Goal: Check status: Check status

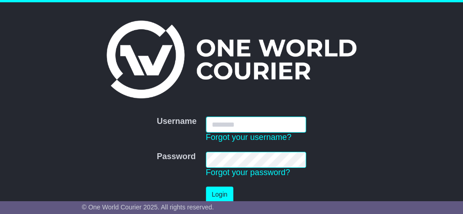
type input "**********"
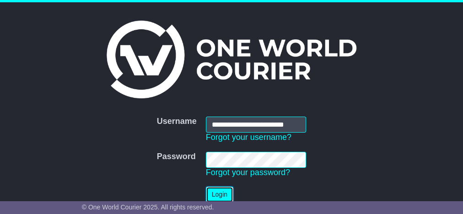
click at [223, 197] on button "Login" at bounding box center [219, 195] width 27 height 16
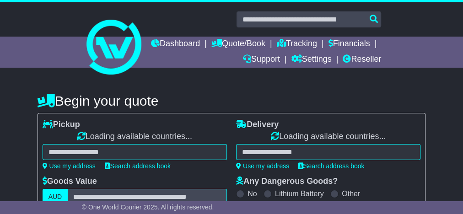
select select "**"
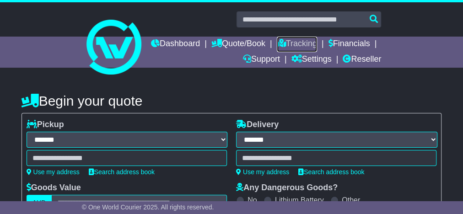
drag, startPoint x: 343, startPoint y: 44, endPoint x: 354, endPoint y: 24, distance: 23.5
click at [317, 44] on link "Tracking" at bounding box center [297, 45] width 40 height 16
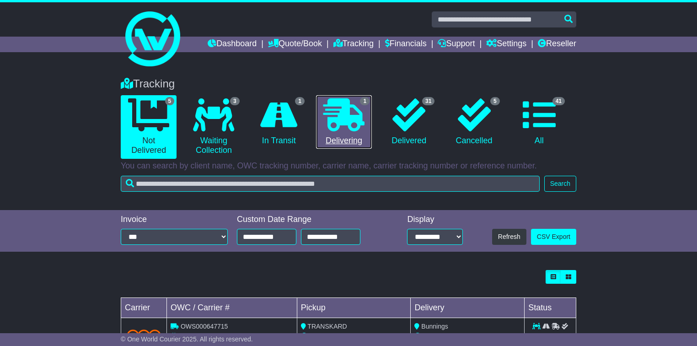
click at [287, 68] on link "1 Delivering" at bounding box center [344, 122] width 56 height 54
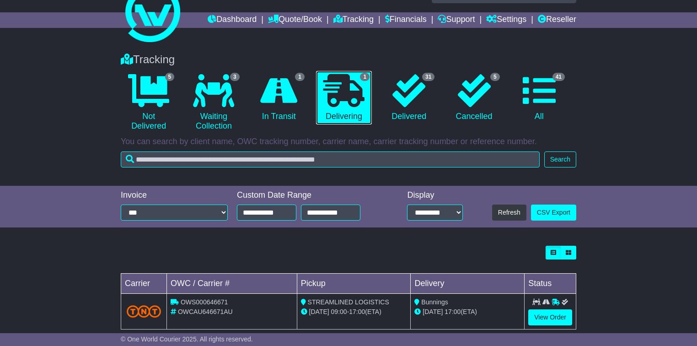
scroll to position [39, 0]
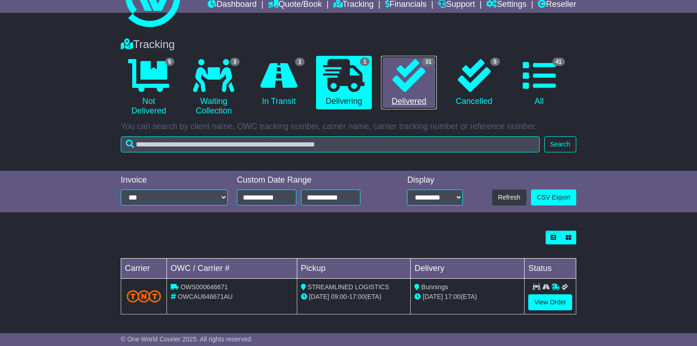
click at [287, 68] on link "31 Delivered" at bounding box center [409, 83] width 56 height 54
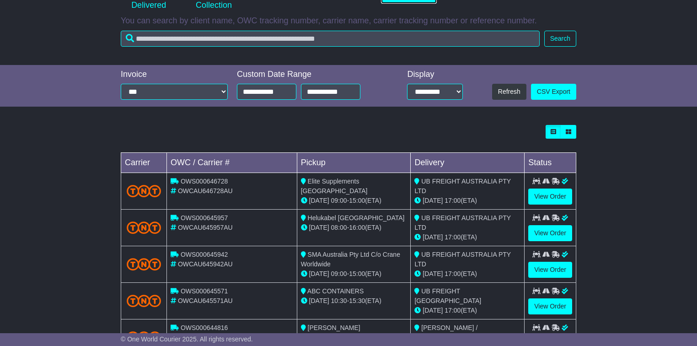
scroll to position [149, 0]
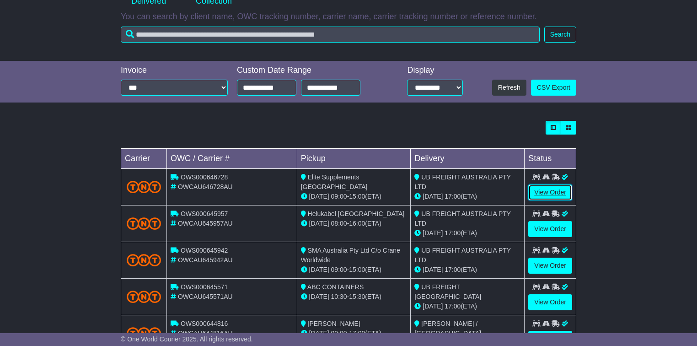
click at [287, 68] on link "View Order" at bounding box center [550, 192] width 44 height 16
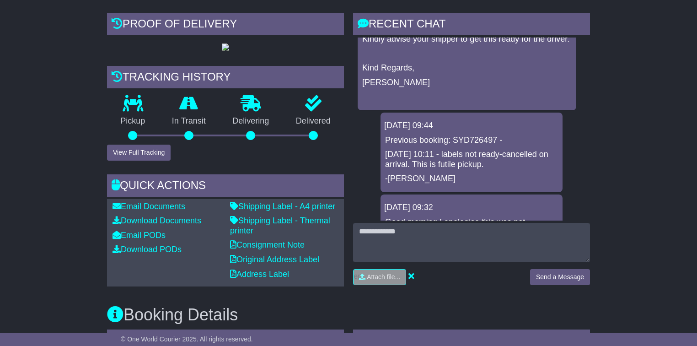
scroll to position [220, 0]
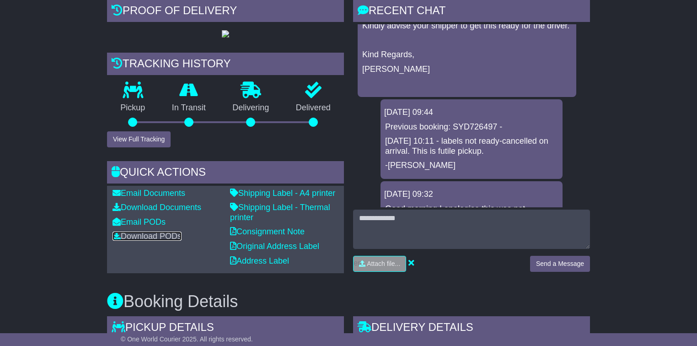
click at [157, 231] on link "Download PODs" at bounding box center [147, 235] width 69 height 9
click at [156, 223] on link "Email PODs" at bounding box center [139, 221] width 53 height 9
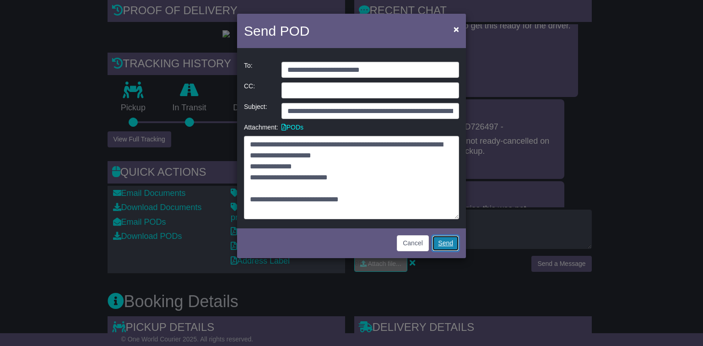
click at [436, 247] on link "Send" at bounding box center [445, 243] width 27 height 16
